Goal: Find specific page/section: Find specific page/section

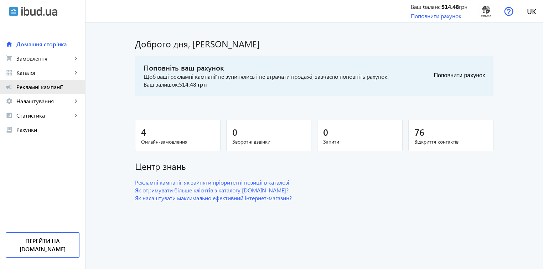
click at [26, 87] on span "Рекламні кампанії" at bounding box center [47, 86] width 63 height 7
